Goal: Navigation & Orientation: Find specific page/section

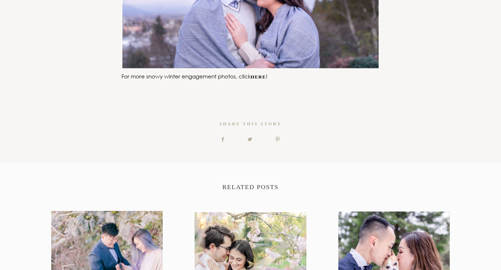
scroll to position [9781, 0]
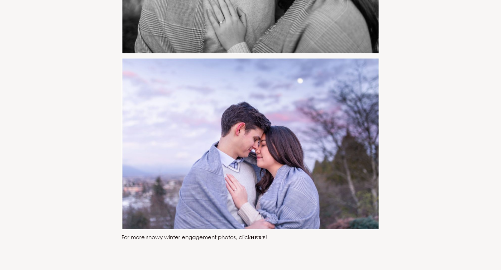
click at [259, 238] on link "here" at bounding box center [258, 237] width 15 height 5
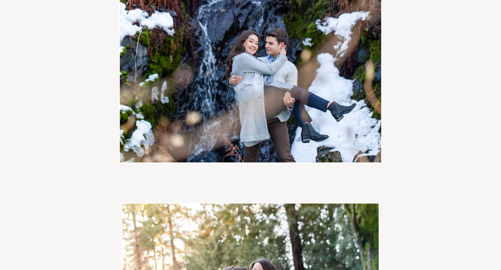
scroll to position [0, 0]
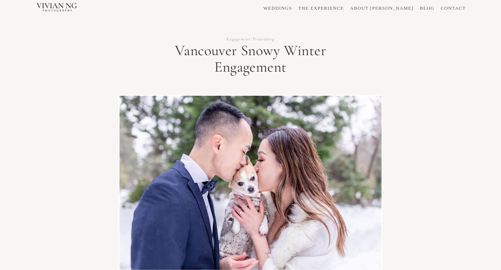
click at [338, 10] on div "WEDDINGS THE EXPERIENCE ABOUT VIVIAN BLOG CONTACT" at bounding box center [250, 8] width 501 height 16
click at [339, 9] on link "THE EXPERIENCE" at bounding box center [320, 8] width 45 height 5
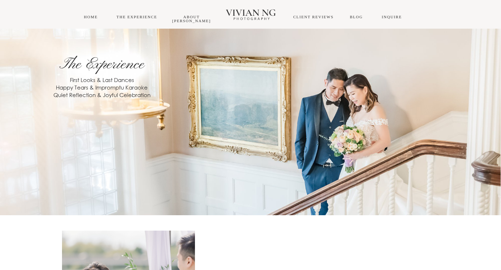
click at [387, 21] on div "THE EXPERIENCE About [PERSON_NAME] Blog INQUIRE HOME CLIENT REVIEWS" at bounding box center [250, 14] width 501 height 29
click at [390, 17] on link "INQUIRE" at bounding box center [391, 17] width 20 height 4
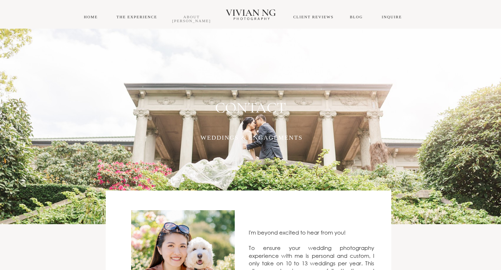
click at [185, 16] on link "About [PERSON_NAME]" at bounding box center [191, 19] width 39 height 8
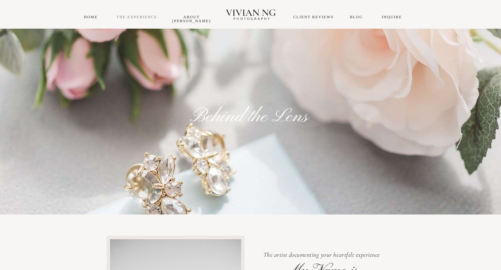
click at [138, 18] on link "THE EXPERIENCE" at bounding box center [136, 17] width 41 height 4
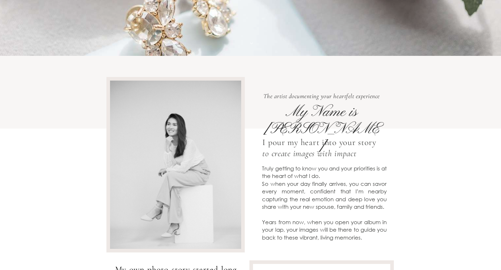
scroll to position [159, 0]
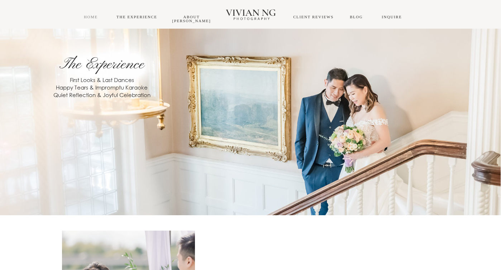
click at [89, 16] on link "HOME" at bounding box center [91, 17] width 14 height 4
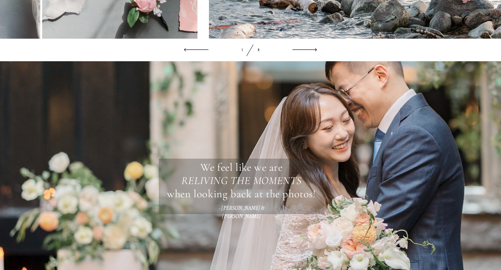
scroll to position [948, 0]
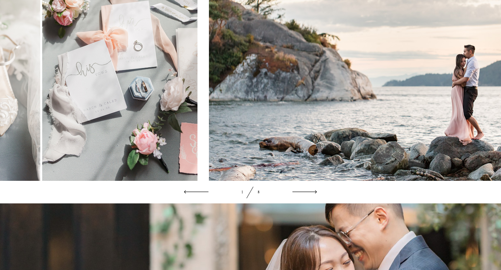
click at [442, 150] on img at bounding box center [383, 64] width 349 height 233
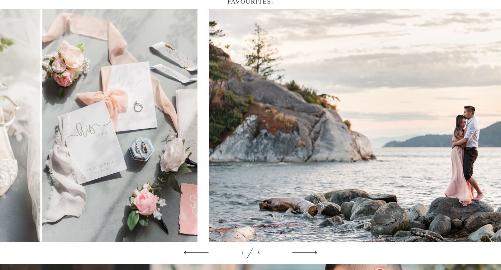
scroll to position [877, 0]
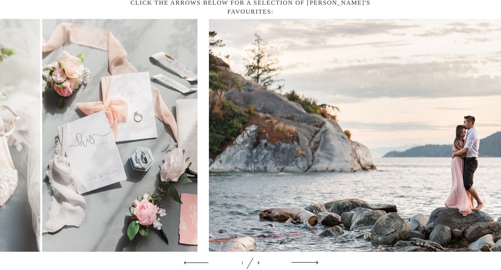
click at [305, 266] on icon at bounding box center [304, 263] width 27 height 9
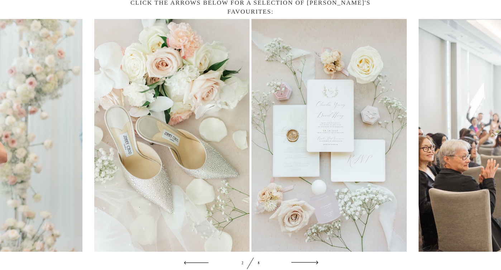
click at [305, 266] on icon at bounding box center [304, 263] width 27 height 9
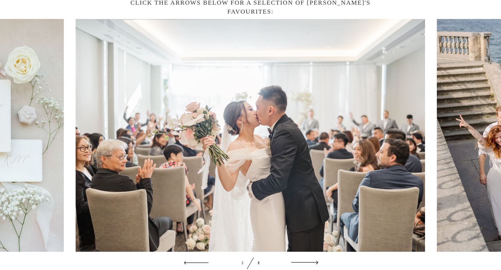
click at [305, 266] on icon at bounding box center [304, 263] width 27 height 9
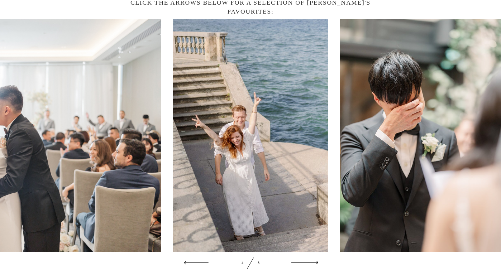
click at [307, 266] on icon at bounding box center [304, 263] width 27 height 9
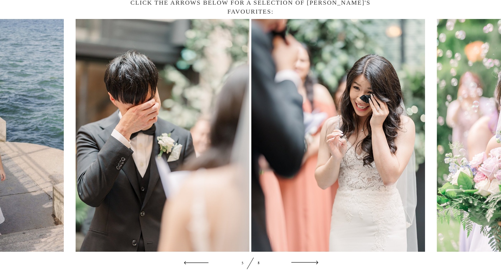
click at [307, 266] on icon at bounding box center [304, 263] width 27 height 9
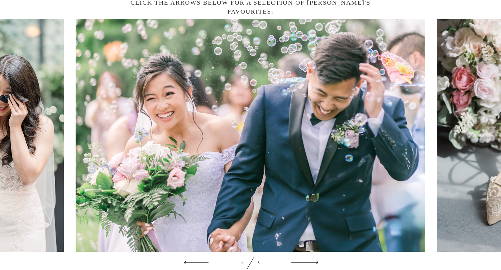
click at [307, 266] on icon at bounding box center [304, 263] width 27 height 9
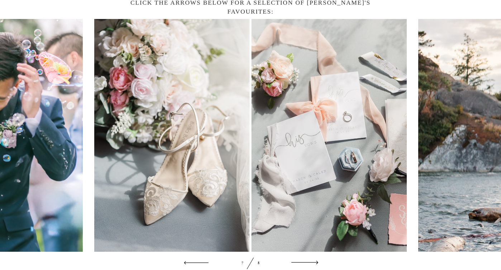
click at [307, 266] on icon at bounding box center [304, 263] width 27 height 9
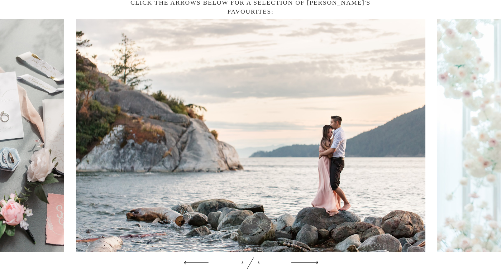
click at [307, 266] on icon at bounding box center [304, 263] width 27 height 9
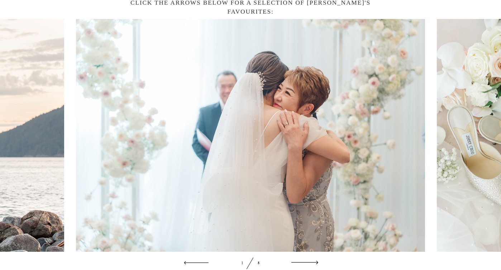
click at [307, 266] on icon at bounding box center [304, 263] width 27 height 9
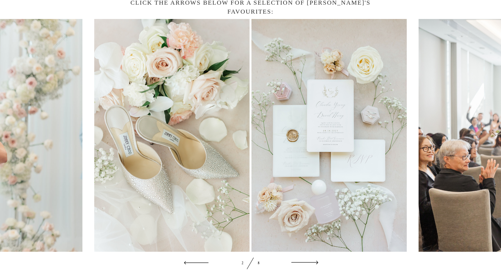
click at [307, 266] on icon at bounding box center [304, 263] width 27 height 9
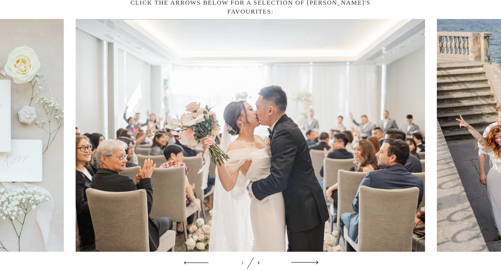
click at [307, 266] on icon at bounding box center [304, 263] width 27 height 9
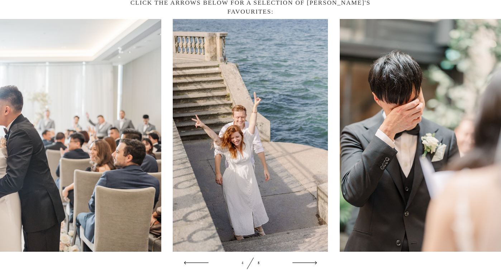
click at [259, 163] on img at bounding box center [250, 135] width 155 height 233
